Goal: Check status

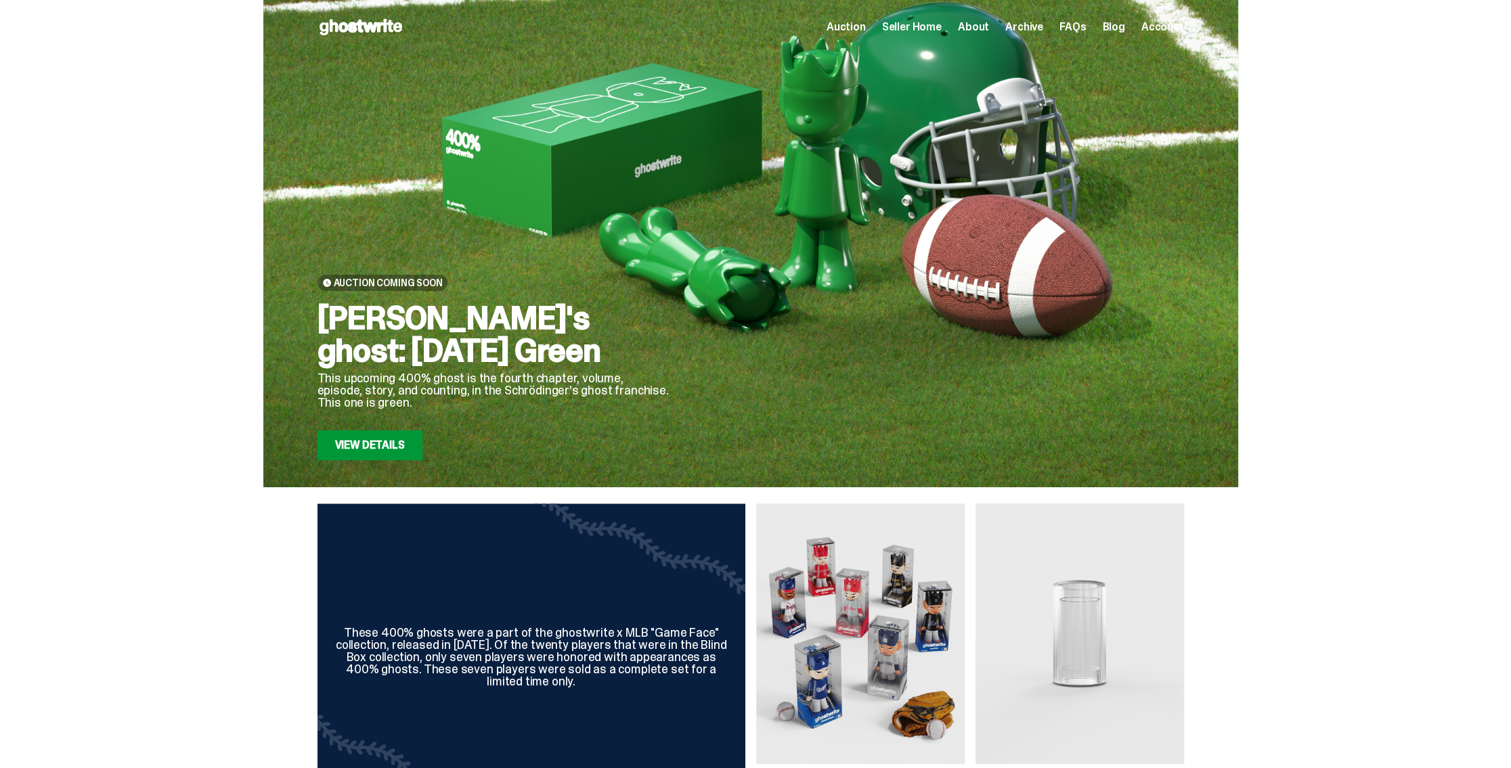
drag, startPoint x: 0, startPoint y: 0, endPoint x: 945, endPoint y: 28, distance: 944.9
click at [942, 28] on span "Seller Home" at bounding box center [912, 27] width 60 height 11
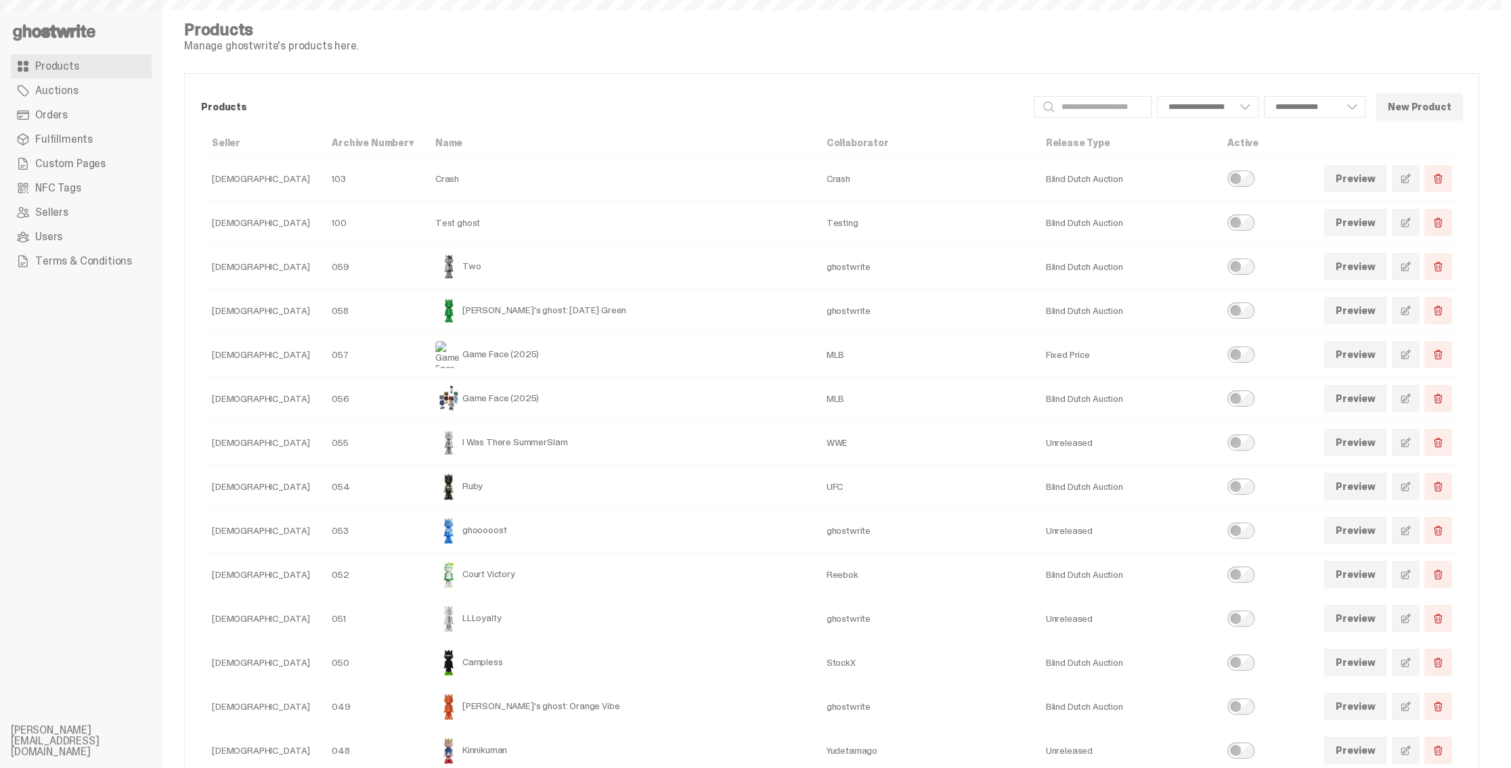
select select
click at [81, 115] on link "Orders" at bounding box center [81, 115] width 141 height 24
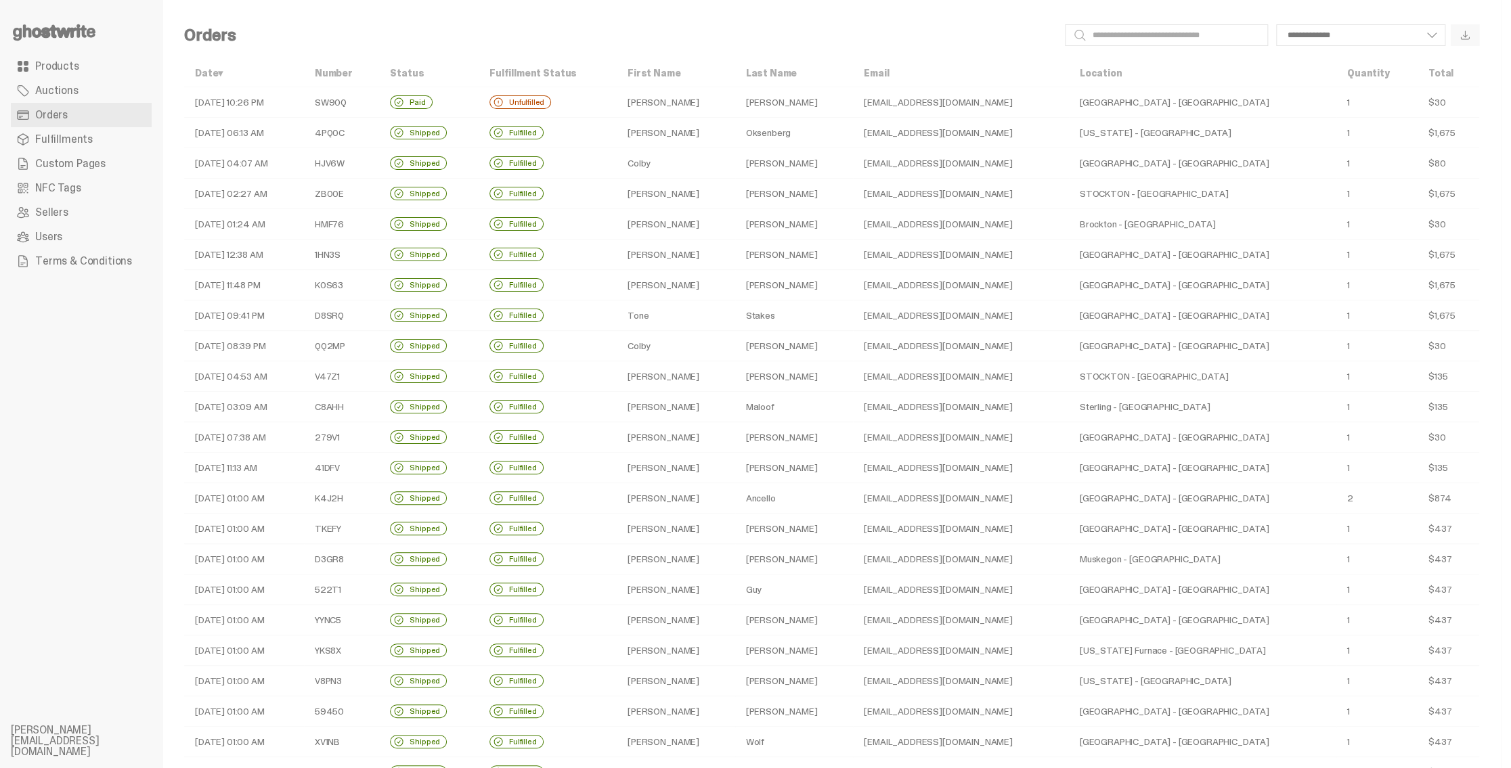
click at [246, 98] on td "[DATE] 10:26 PM" at bounding box center [244, 102] width 120 height 30
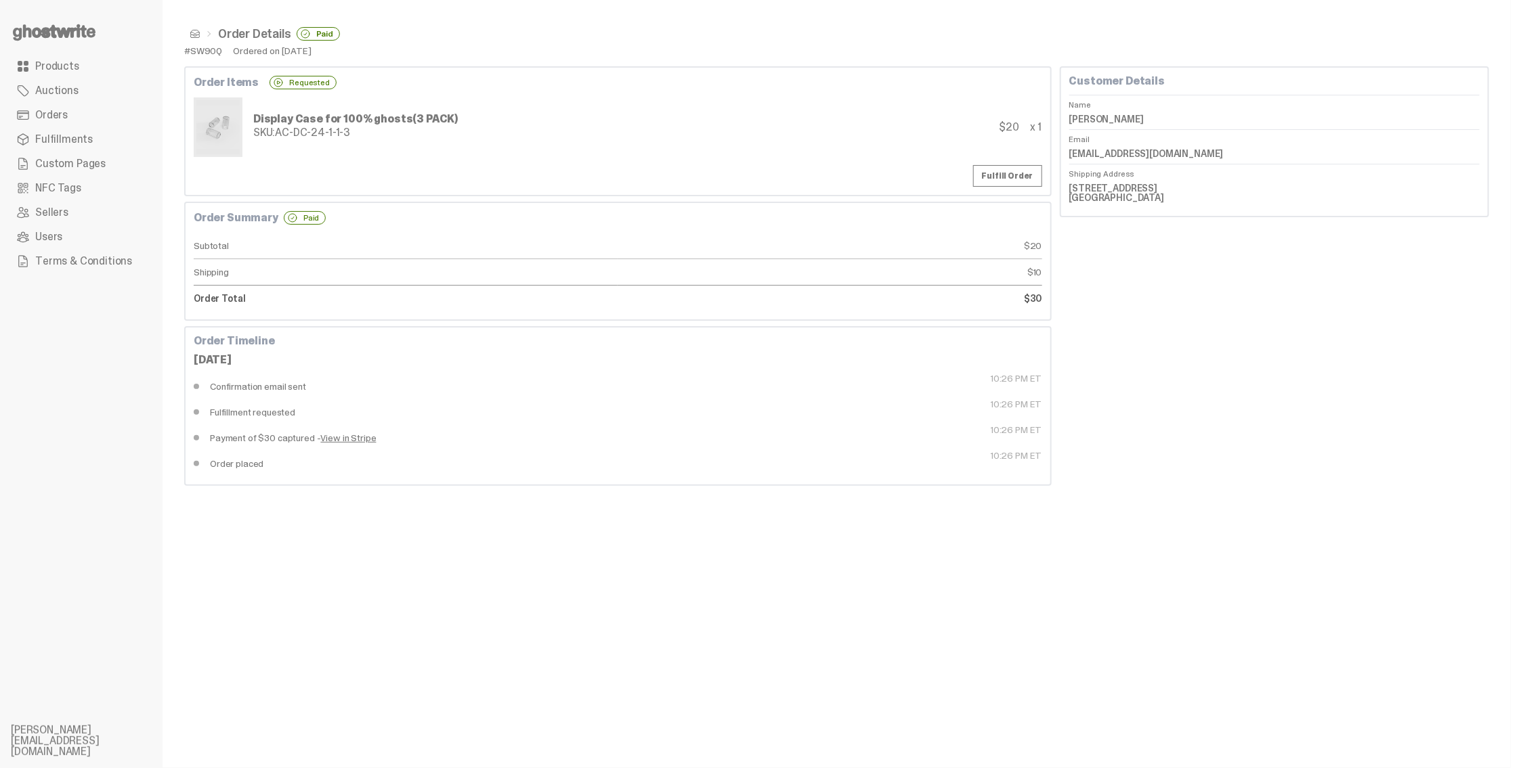
click at [354, 433] on link "View in Stripe" at bounding box center [349, 437] width 56 height 9
